Goal: Use online tool/utility

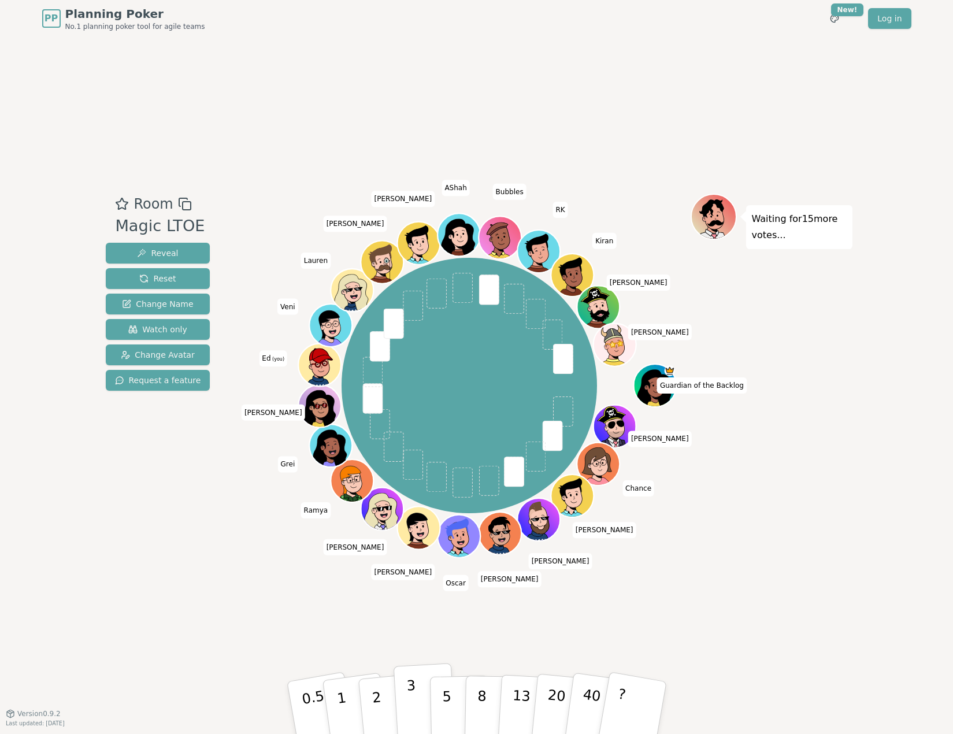
click at [410, 710] on p "3" at bounding box center [411, 708] width 13 height 63
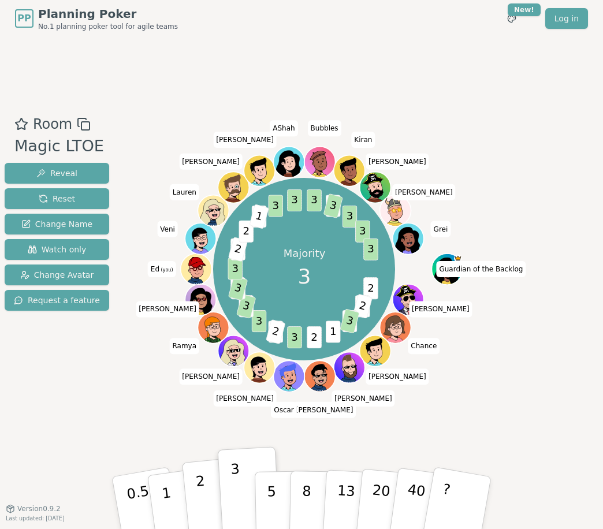
click at [201, 498] on p "2" at bounding box center [202, 504] width 15 height 63
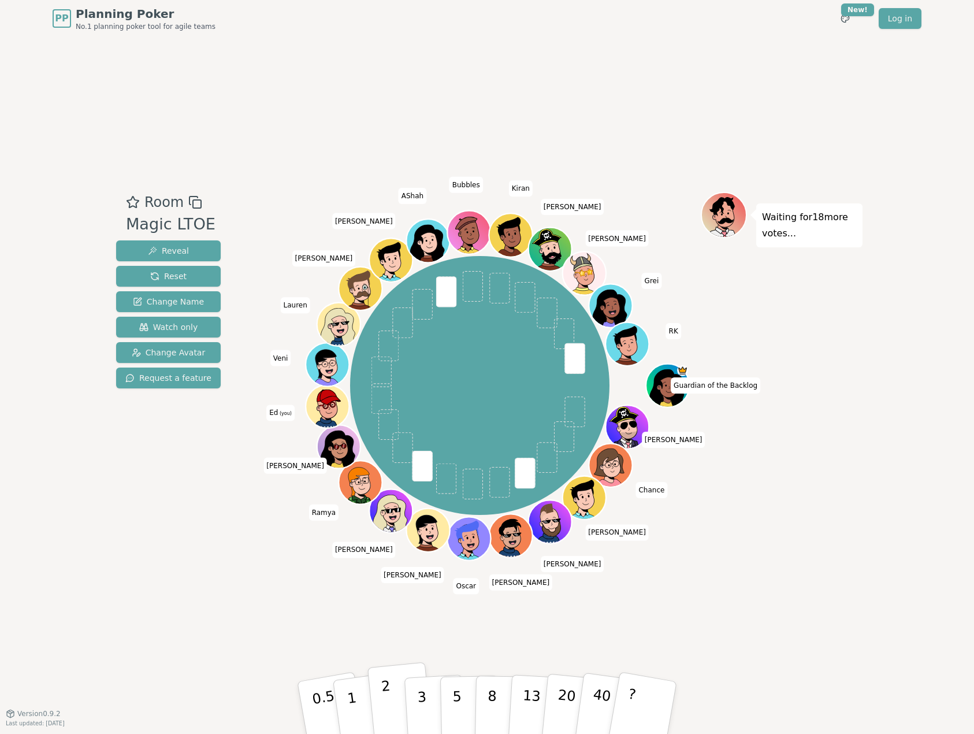
click at [384, 706] on p "2" at bounding box center [388, 709] width 15 height 63
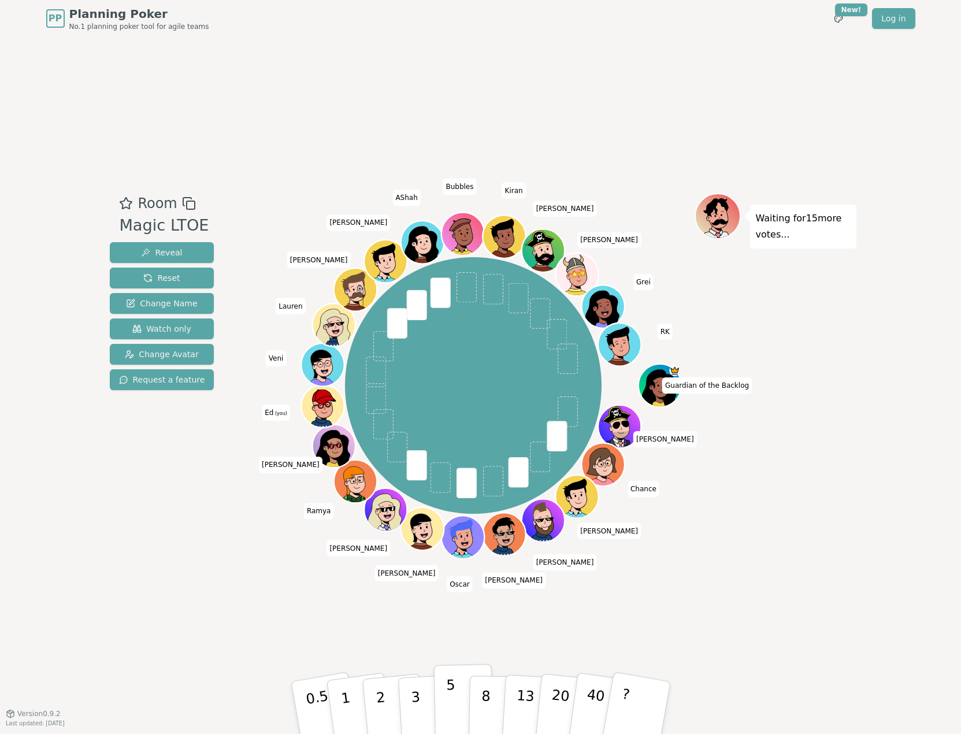
drag, startPoint x: 421, startPoint y: 705, endPoint x: 460, endPoint y: 680, distance: 47.0
click at [421, 704] on button "3" at bounding box center [428, 719] width 63 height 90
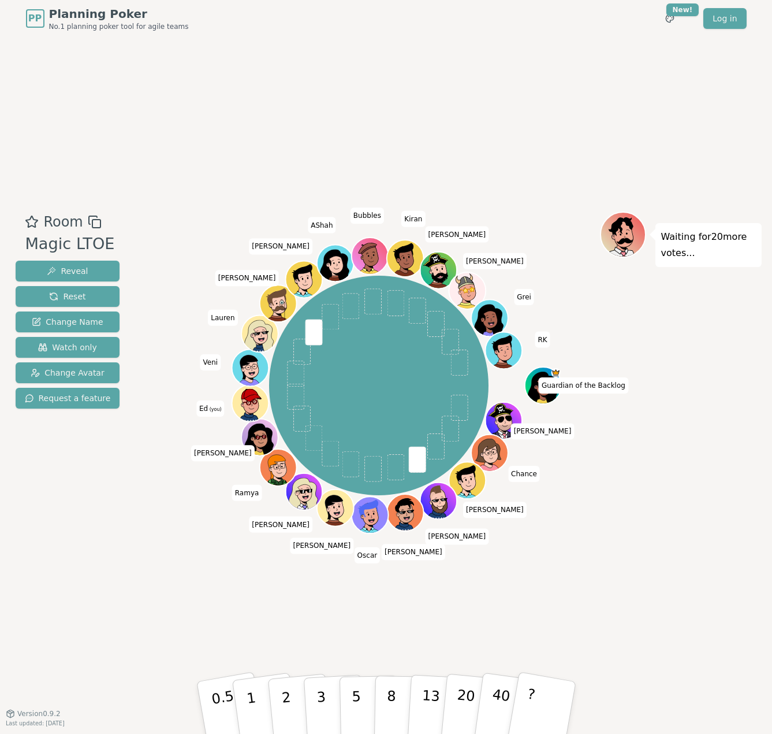
click at [153, 708] on div "Room Magic LTOE Reveal Reset Change Name Watch only Change Avatar Request a fea…" at bounding box center [386, 375] width 751 height 676
click at [261, 704] on button "1" at bounding box center [264, 708] width 69 height 94
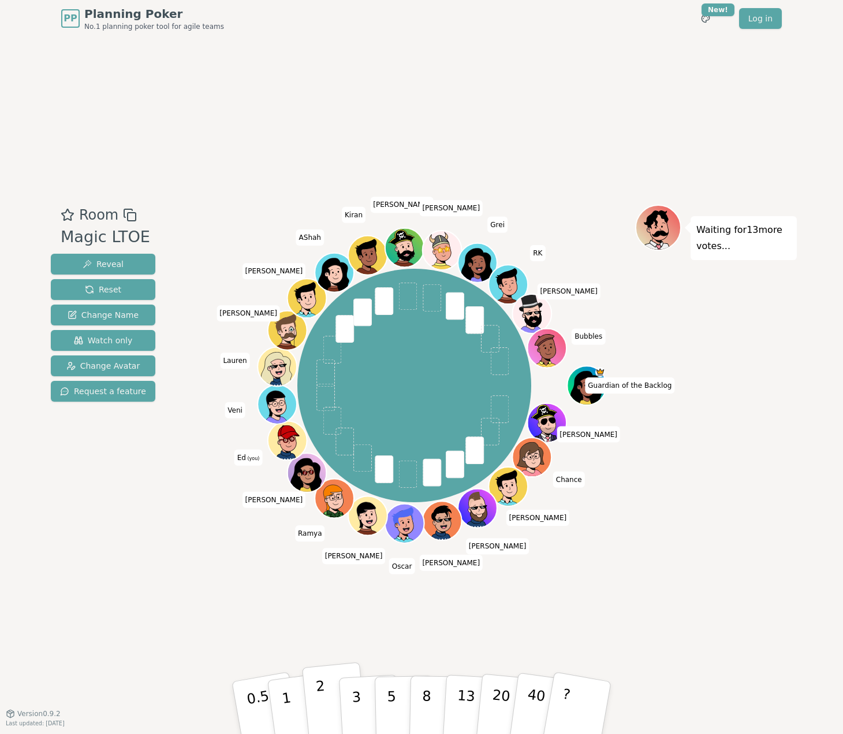
click at [320, 698] on p "2" at bounding box center [322, 709] width 15 height 63
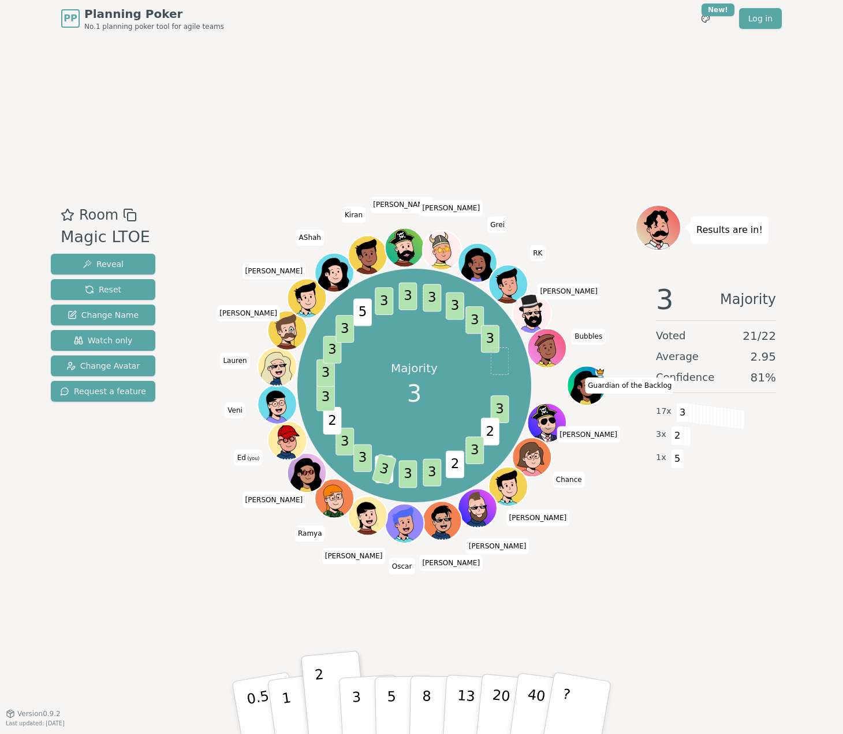
drag, startPoint x: 364, startPoint y: 701, endPoint x: 402, endPoint y: 719, distance: 42.1
click at [364, 702] on button "3" at bounding box center [370, 719] width 63 height 90
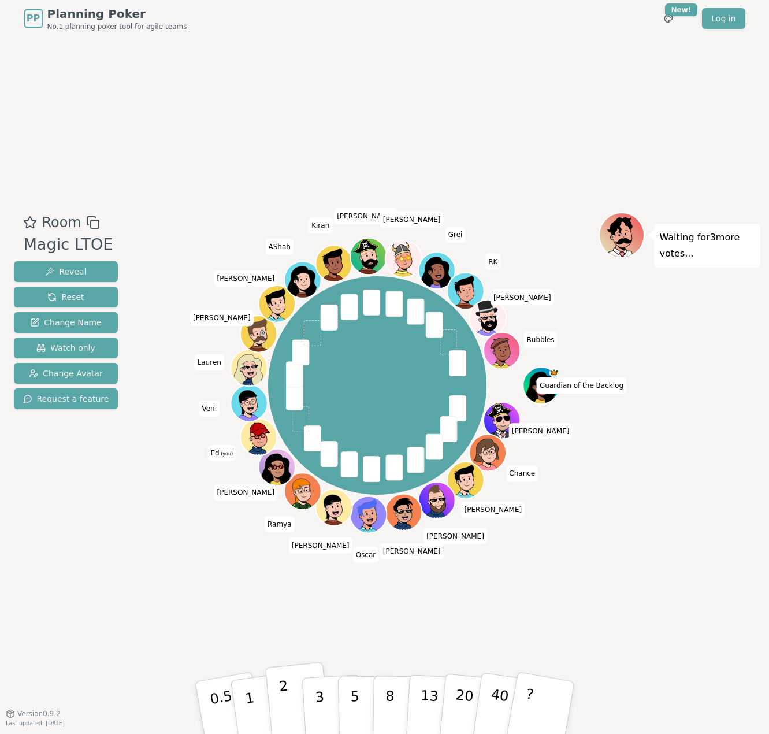
click at [280, 702] on p "2" at bounding box center [285, 709] width 15 height 63
click at [328, 711] on button "3" at bounding box center [332, 708] width 63 height 90
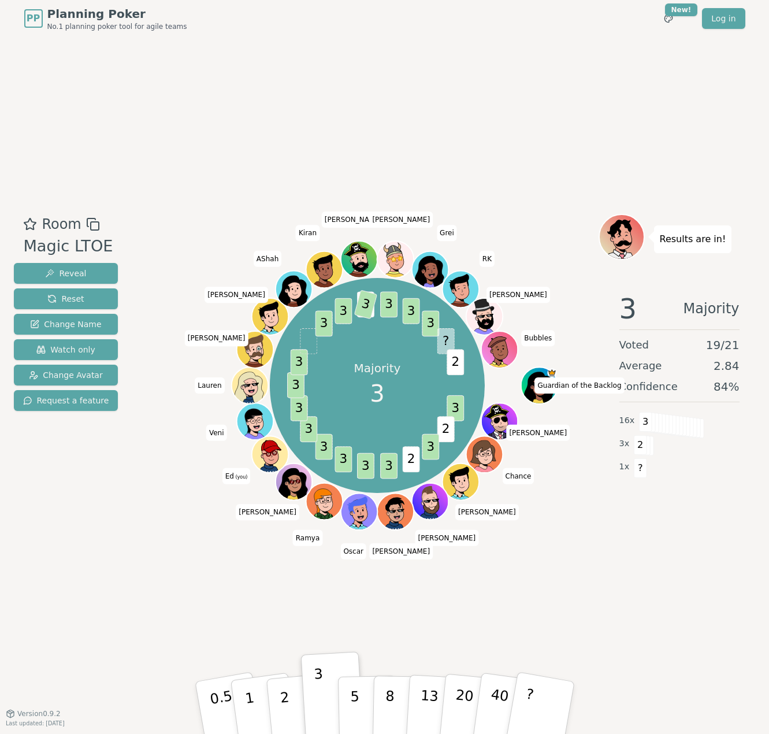
click at [627, 565] on div "Room Magic LTOE Reveal Reset Change Name Watch only Change Avatar Request a fea…" at bounding box center [384, 375] width 751 height 676
